Goal: Information Seeking & Learning: Learn about a topic

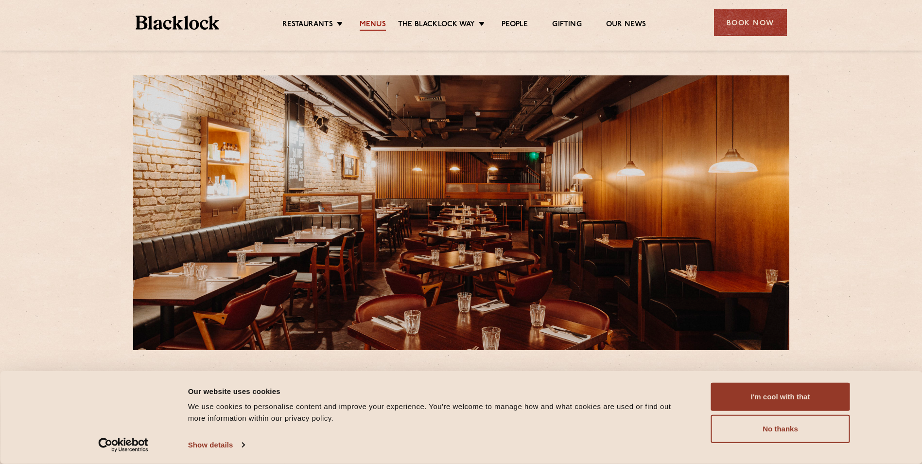
click at [378, 23] on link "Menus" at bounding box center [373, 25] width 26 height 11
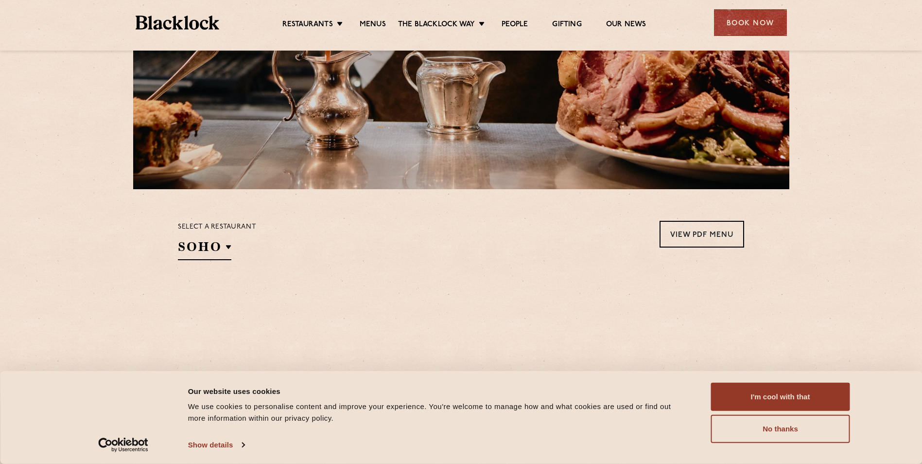
scroll to position [340, 0]
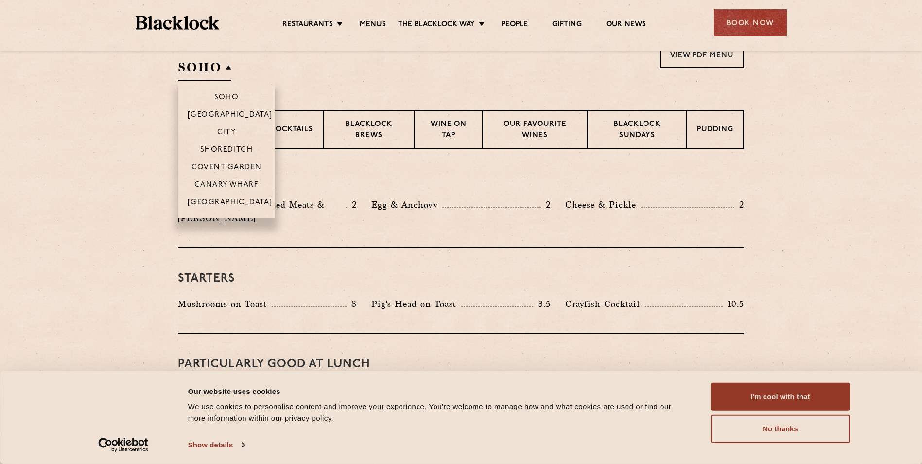
click at [200, 71] on h2 "SOHO" at bounding box center [204, 70] width 53 height 22
click at [223, 163] on li "Covent Garden" at bounding box center [226, 166] width 97 height 17
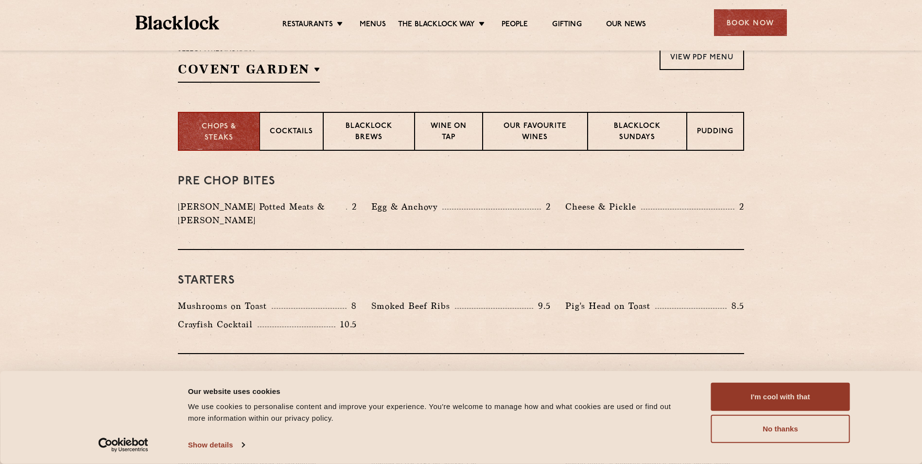
scroll to position [192, 0]
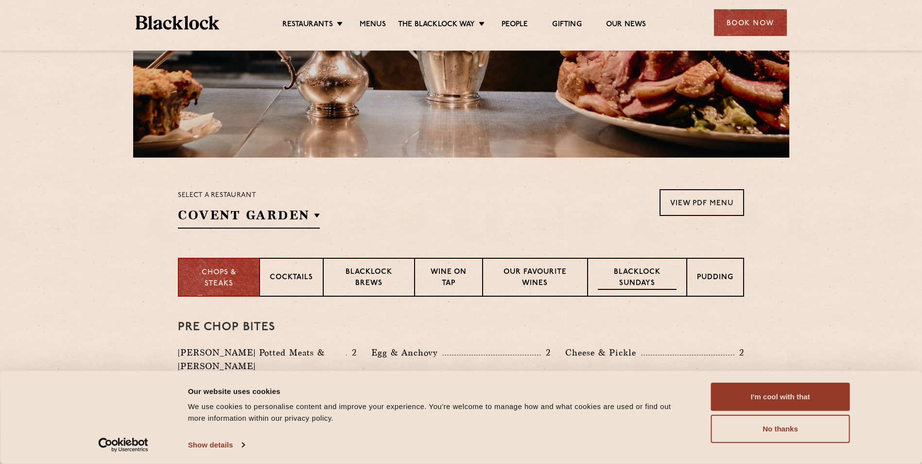
click at [657, 270] on p "Blacklock Sundays" at bounding box center [637, 278] width 79 height 23
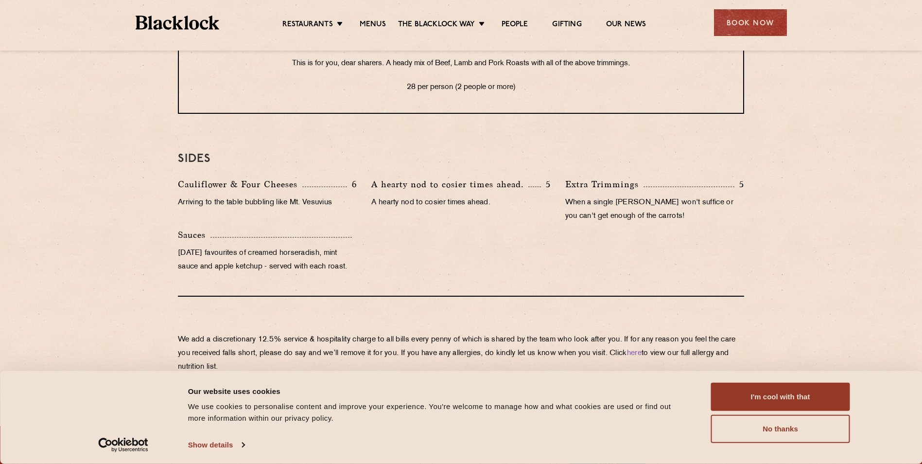
scroll to position [824, 0]
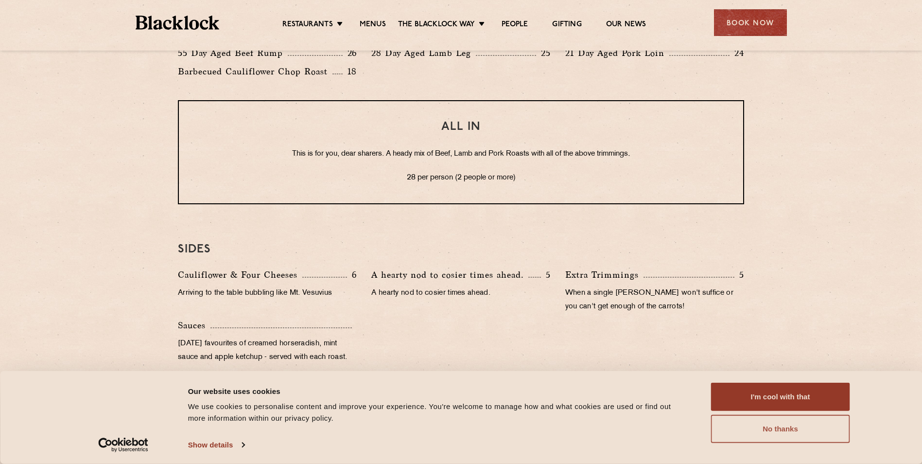
click at [738, 419] on button "No thanks" at bounding box center [780, 429] width 139 height 28
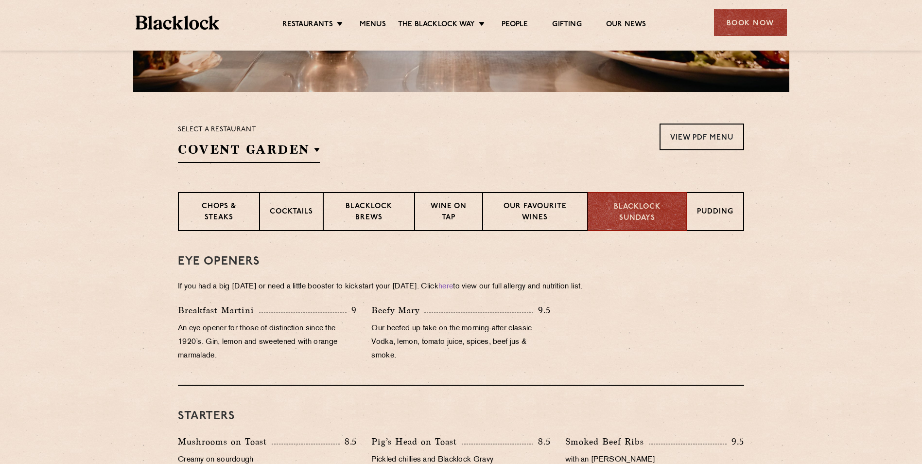
scroll to position [241, 0]
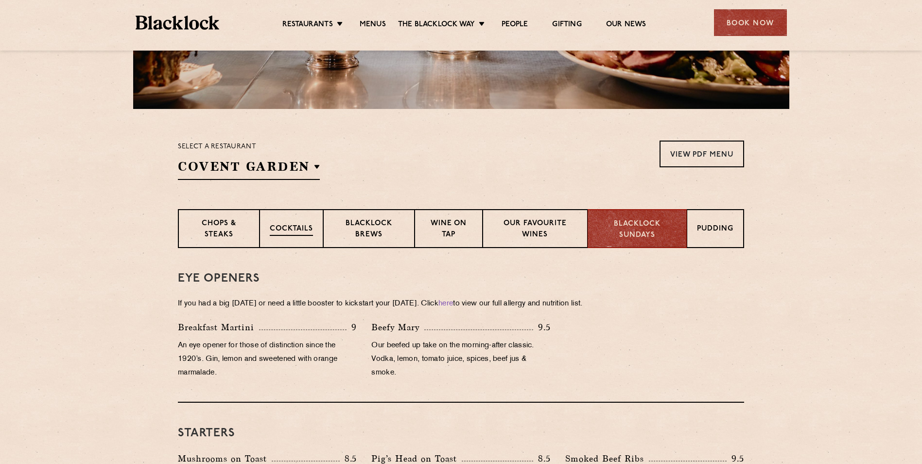
click at [286, 233] on p "Cocktails" at bounding box center [291, 230] width 43 height 12
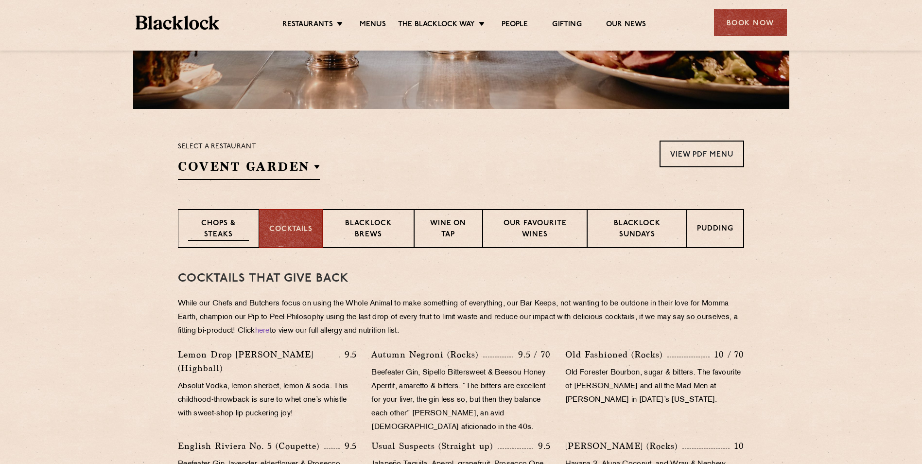
click at [225, 231] on p "Chops & Steaks" at bounding box center [218, 229] width 61 height 23
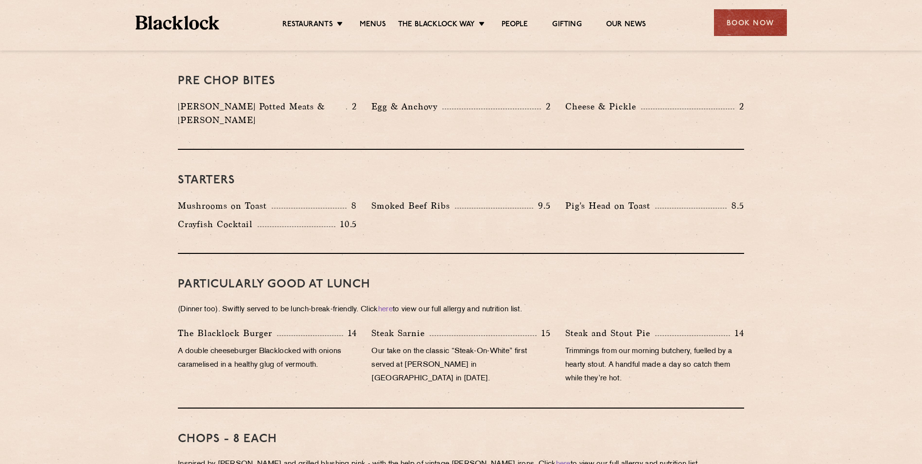
scroll to position [484, 0]
